Goal: Transaction & Acquisition: Purchase product/service

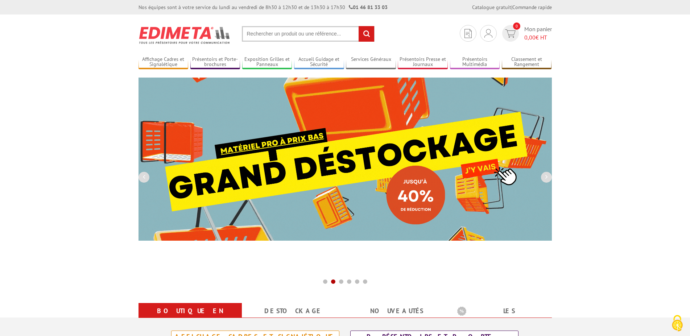
click at [318, 29] on input "text" at bounding box center [308, 34] width 133 height 16
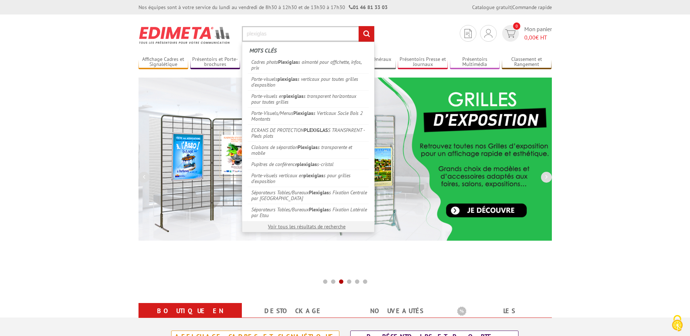
type input "plexiglas"
click at [359, 26] on input "rechercher" at bounding box center [367, 34] width 16 height 16
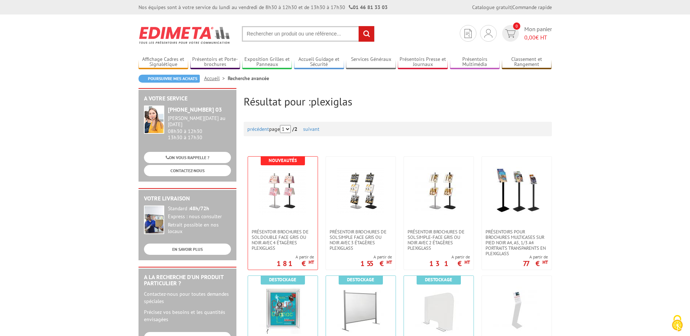
click at [294, 33] on input "text" at bounding box center [308, 34] width 133 height 16
click at [156, 65] on link "Affichage Cadres et Signalétique" at bounding box center [163, 62] width 50 height 12
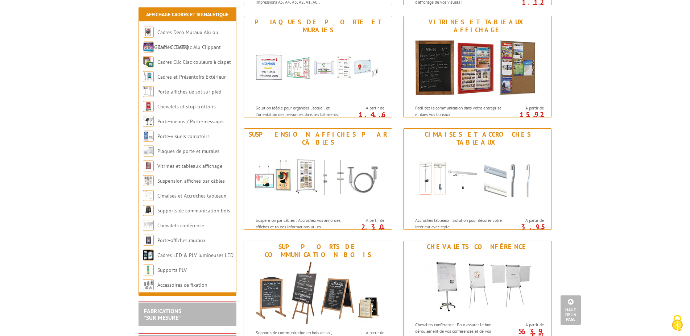
scroll to position [555, 0]
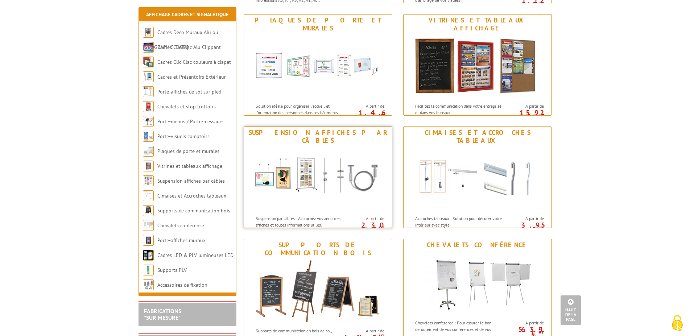
click at [306, 195] on img at bounding box center [318, 178] width 134 height 65
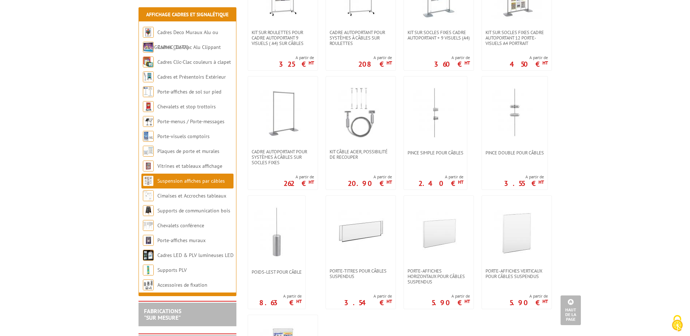
scroll to position [444, 0]
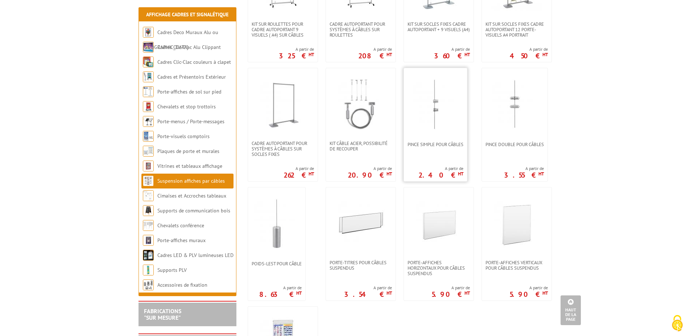
click at [457, 164] on div "Pince simple pour câbles A partir de 2.40 € HT" at bounding box center [435, 125] width 64 height 114
click at [433, 144] on span "Pince simple pour câbles" at bounding box center [435, 144] width 56 height 5
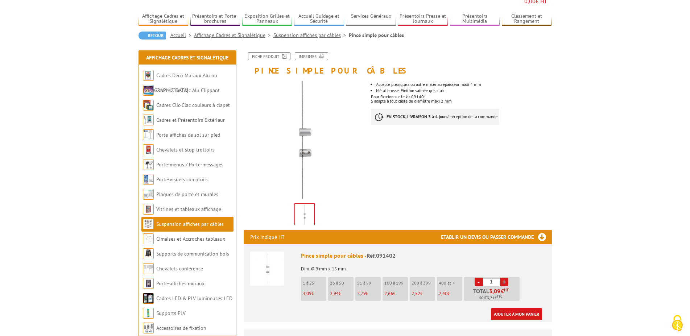
scroll to position [74, 0]
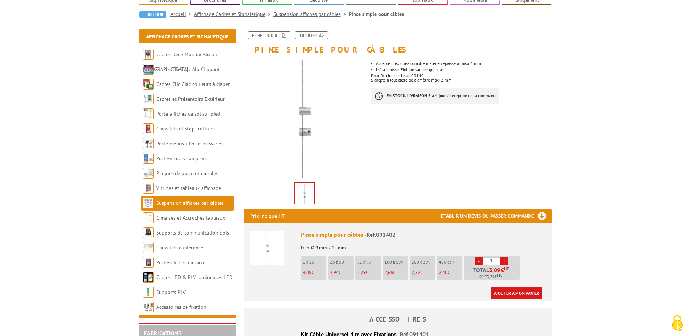
click at [340, 256] on li "26 à 50 2,94 €" at bounding box center [340, 268] width 25 height 24
drag, startPoint x: 494, startPoint y: 252, endPoint x: 489, endPoint y: 252, distance: 5.8
click at [489, 257] on input "1" at bounding box center [491, 261] width 17 height 8
type input "48"
click at [513, 287] on link "Ajouter à mon panier" at bounding box center [516, 293] width 51 height 12
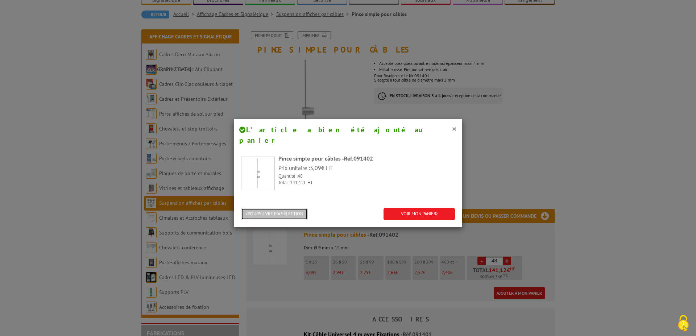
click at [269, 208] on button "POURSUIVRE MA SÉLECTION" at bounding box center [274, 214] width 67 height 12
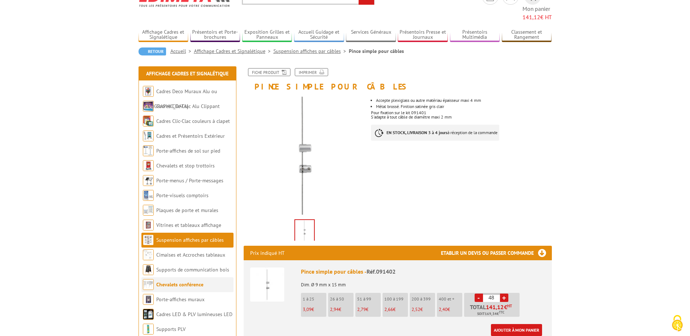
scroll to position [0, 0]
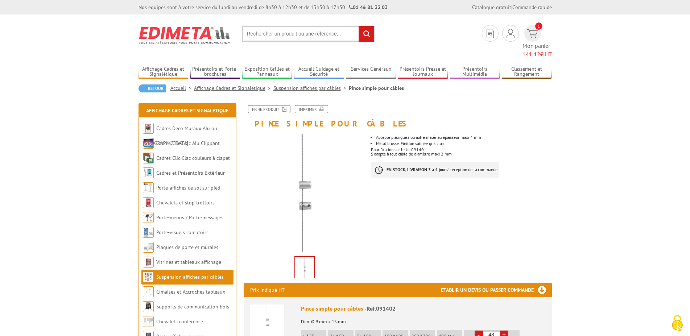
click at [303, 85] on link "Suspension affiches par câbles" at bounding box center [310, 88] width 75 height 7
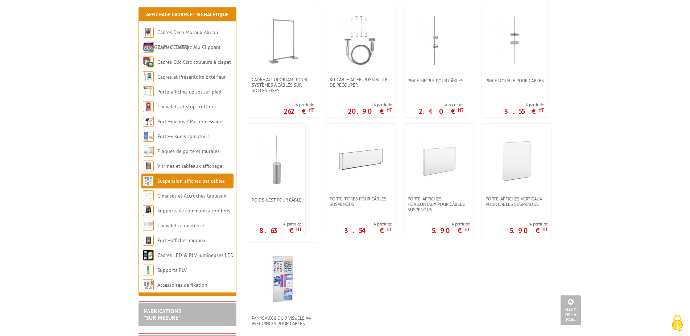
scroll to position [518, 0]
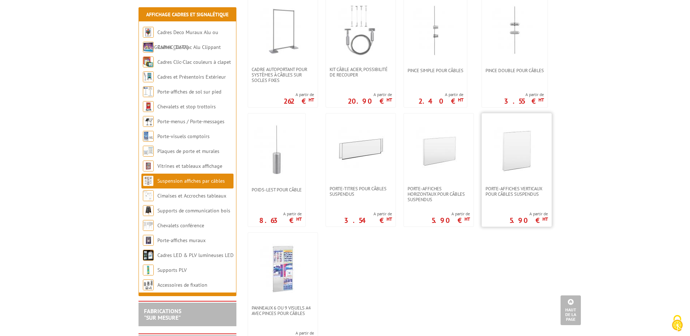
click at [511, 164] on img at bounding box center [516, 149] width 51 height 51
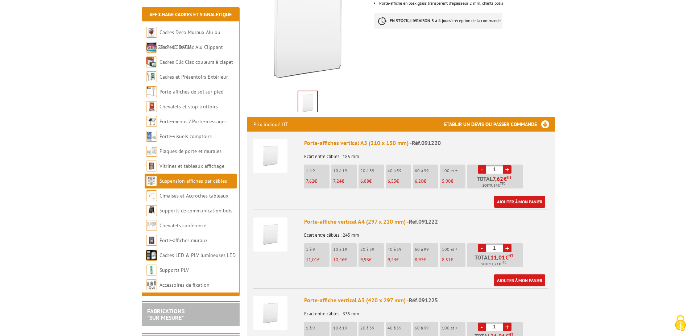
scroll to position [185, 0]
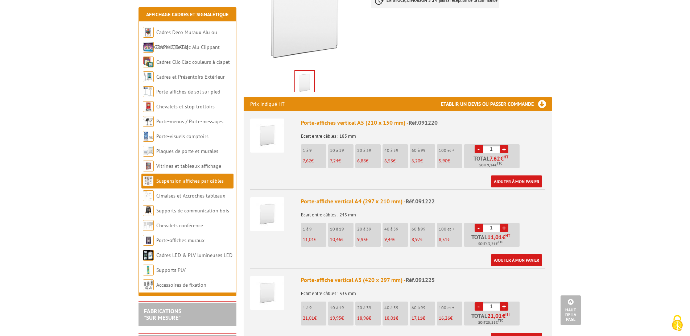
drag, startPoint x: 494, startPoint y: 215, endPoint x: 486, endPoint y: 216, distance: 7.6
click at [486, 224] on input "1" at bounding box center [491, 228] width 17 height 8
type input "12"
click at [526, 254] on link "Ajouter à mon panier" at bounding box center [516, 260] width 51 height 12
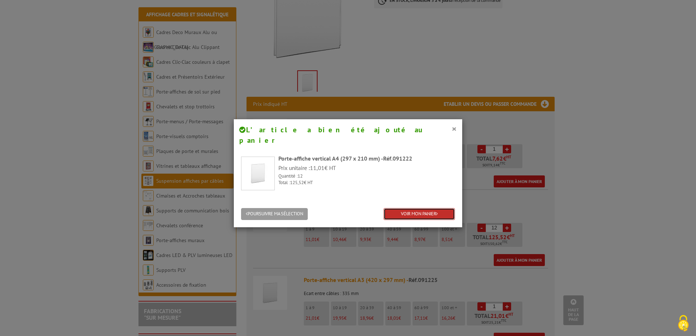
click at [436, 211] on icon at bounding box center [437, 213] width 2 height 5
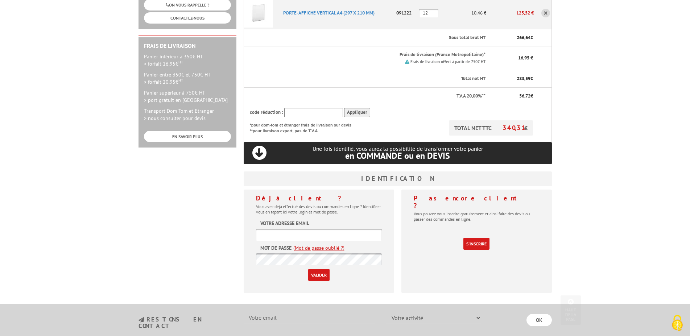
scroll to position [185, 0]
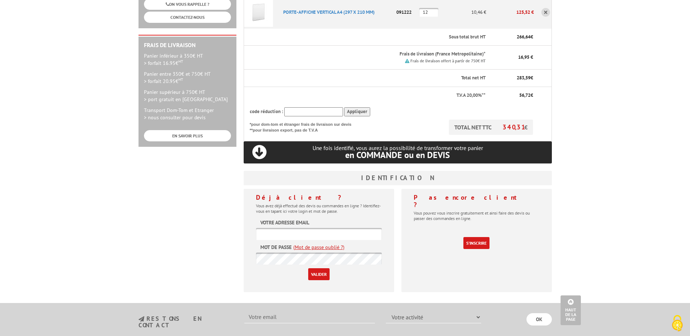
click at [326, 228] on input "text" at bounding box center [319, 234] width 126 height 12
type input "com@noyon.fr"
click at [335, 244] on link "(Mot de passe oublié ?)" at bounding box center [318, 247] width 51 height 7
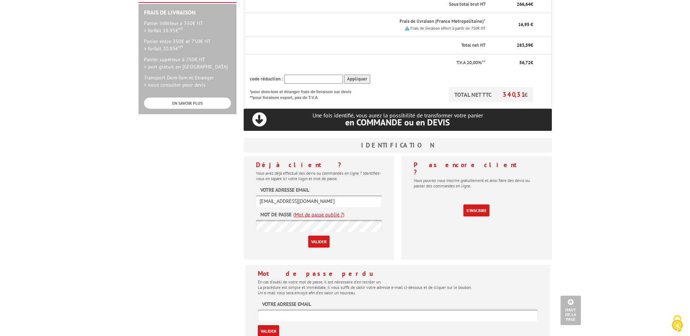
scroll to position [259, 0]
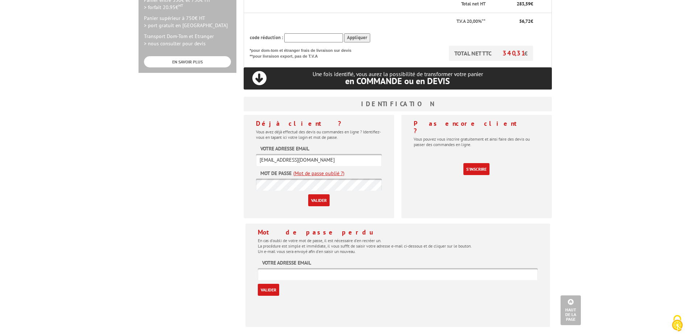
click at [328, 268] on input "text" at bounding box center [398, 274] width 280 height 12
type input "com@noyon.fr"
click at [267, 284] on input "Valider" at bounding box center [268, 290] width 21 height 12
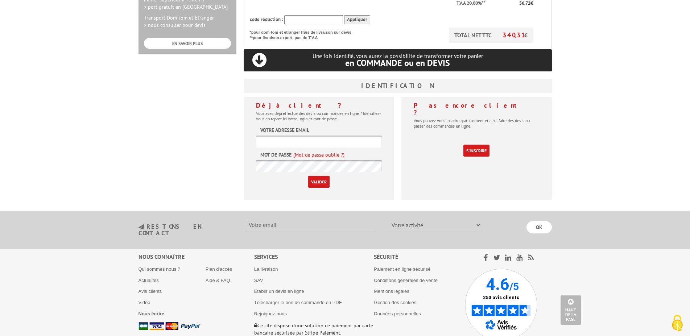
scroll to position [296, 0]
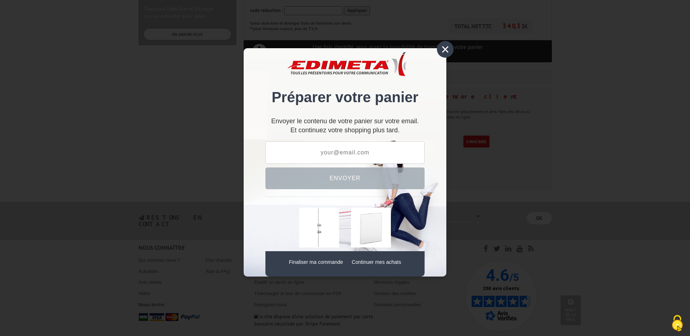
click at [356, 154] on input "text" at bounding box center [344, 152] width 159 height 22
click at [319, 148] on input "text" at bounding box center [344, 152] width 159 height 22
click at [332, 154] on input "text" at bounding box center [344, 152] width 159 height 22
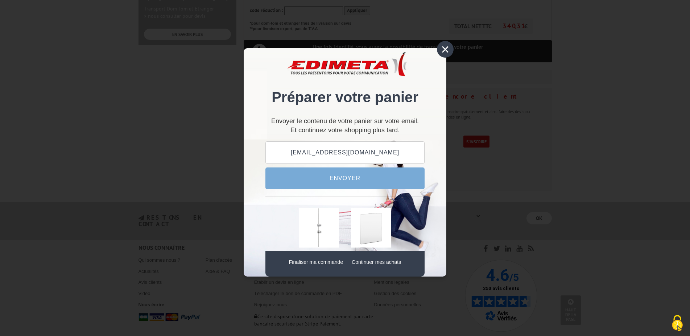
type input "[EMAIL_ADDRESS][DOMAIN_NAME]"
click at [362, 178] on button "Envoyer" at bounding box center [344, 178] width 159 height 22
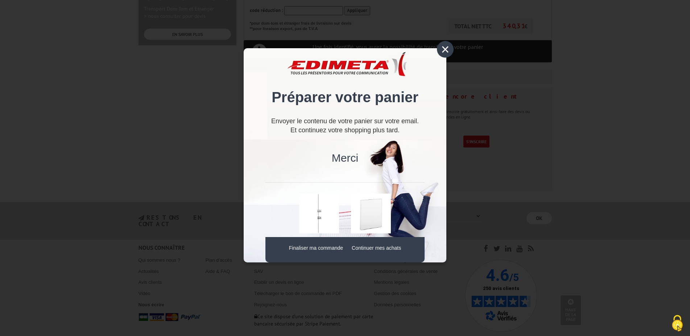
click at [445, 51] on div "×" at bounding box center [445, 49] width 17 height 17
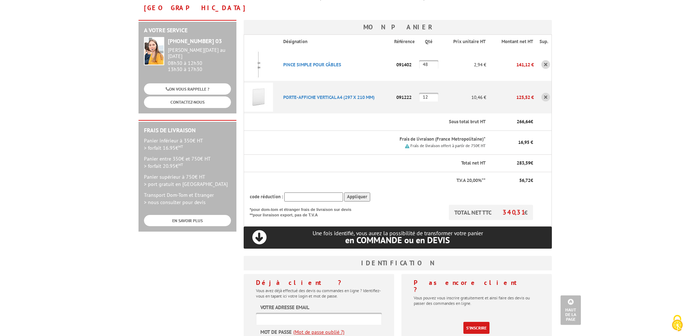
scroll to position [0, 0]
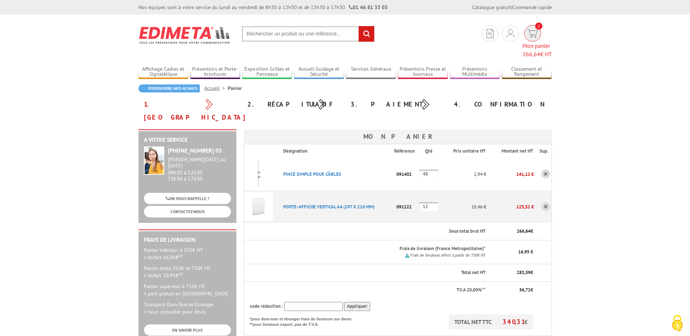
click at [527, 33] on img at bounding box center [532, 33] width 11 height 8
